Goal: Task Accomplishment & Management: Use online tool/utility

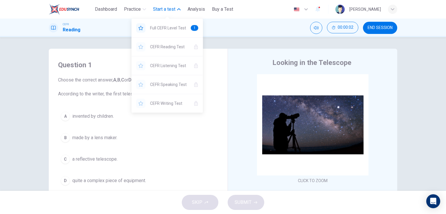
click at [170, 11] on span "Start a test" at bounding box center [164, 9] width 22 height 7
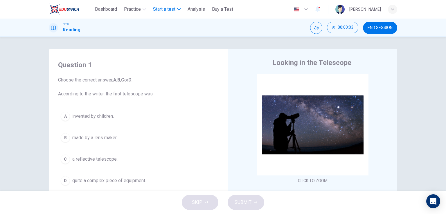
click at [170, 11] on span "Start a test" at bounding box center [164, 9] width 22 height 7
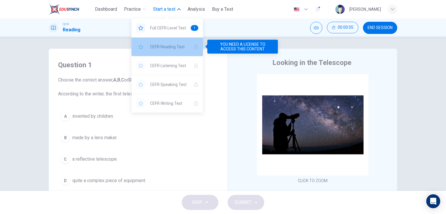
click at [158, 49] on span "CEFR Reading Test" at bounding box center [169, 46] width 39 height 7
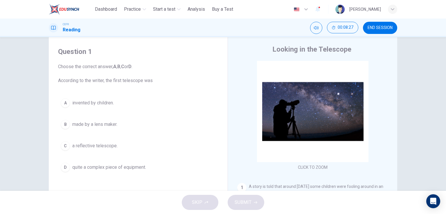
scroll to position [13, 0]
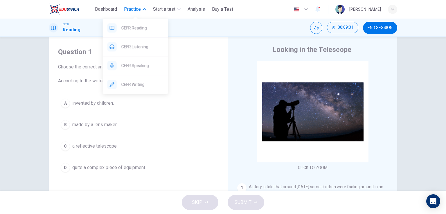
click at [138, 15] on div "CEFR Reading CEFR Listening CEFR Speaking CEFR Writing" at bounding box center [135, 54] width 65 height 79
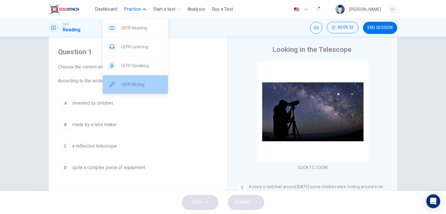
click at [140, 81] on span "CEFR Writing" at bounding box center [142, 84] width 42 height 7
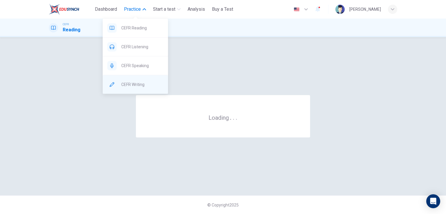
scroll to position [0, 0]
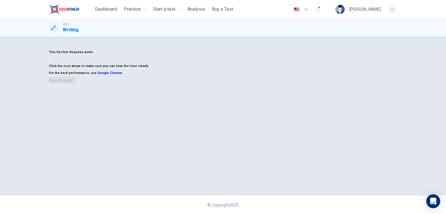
click at [192, 45] on div "This Section Requires audio Click the icon above to make sure you can hear the …" at bounding box center [223, 125] width 446 height 177
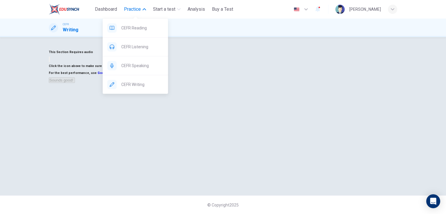
click at [138, 10] on span "Practice" at bounding box center [132, 9] width 17 height 7
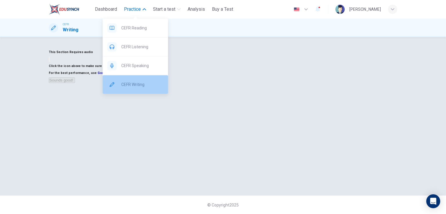
click at [135, 84] on span "CEFR Writing" at bounding box center [142, 84] width 42 height 7
